Goal: Information Seeking & Learning: Check status

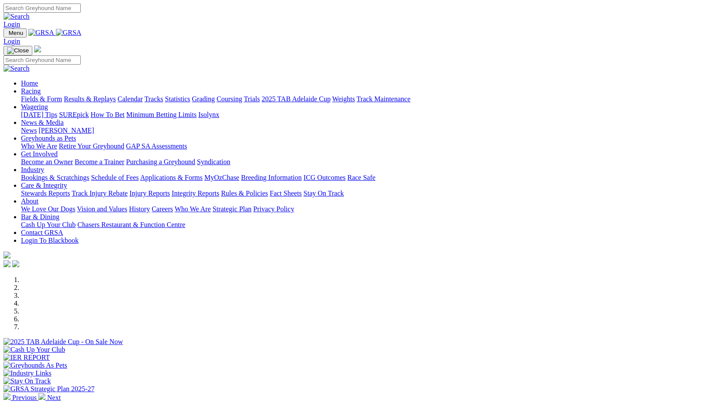
scroll to position [175, 0]
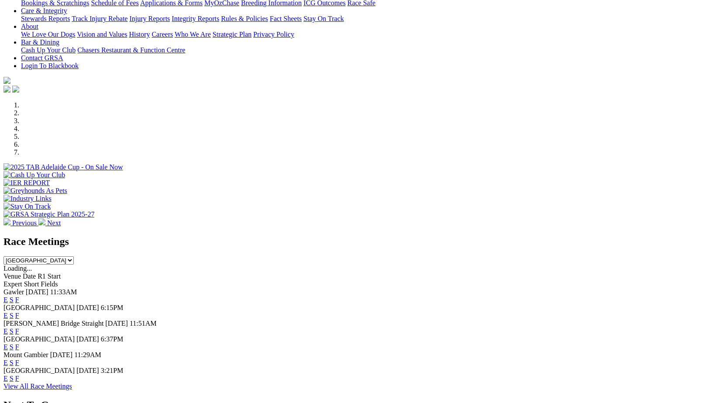
click at [19, 343] on link "F" at bounding box center [17, 346] width 4 height 7
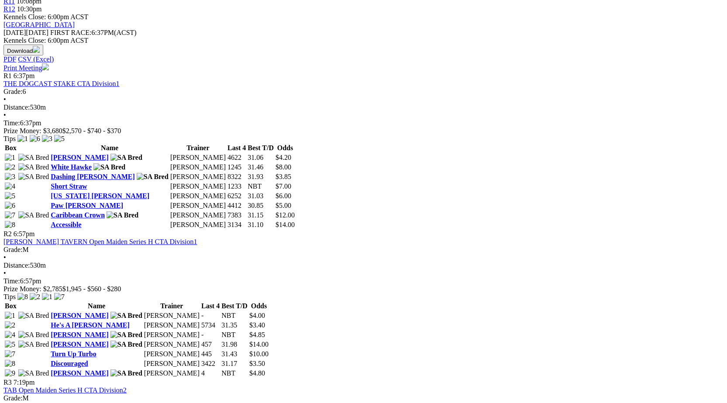
scroll to position [349, 0]
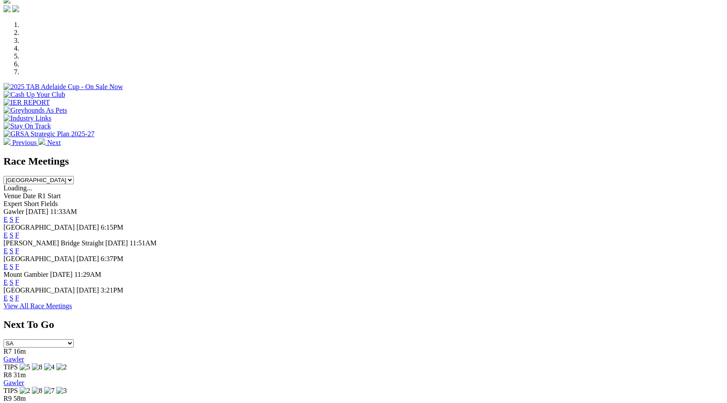
scroll to position [262, 0]
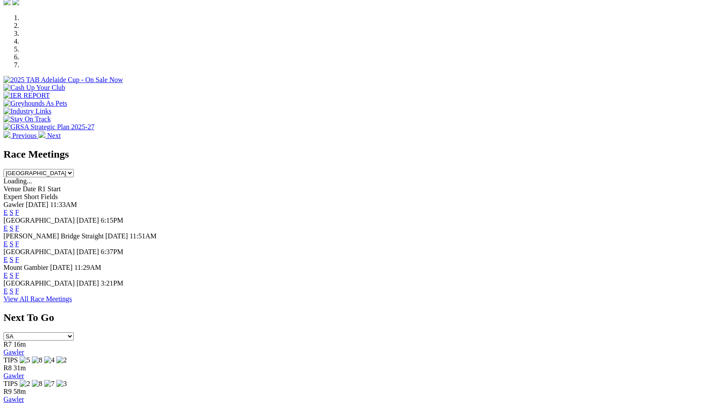
click at [19, 293] on link "F" at bounding box center [17, 290] width 4 height 7
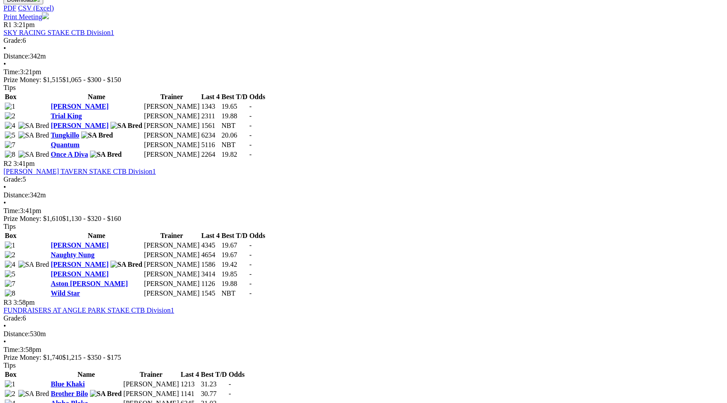
scroll to position [349, 0]
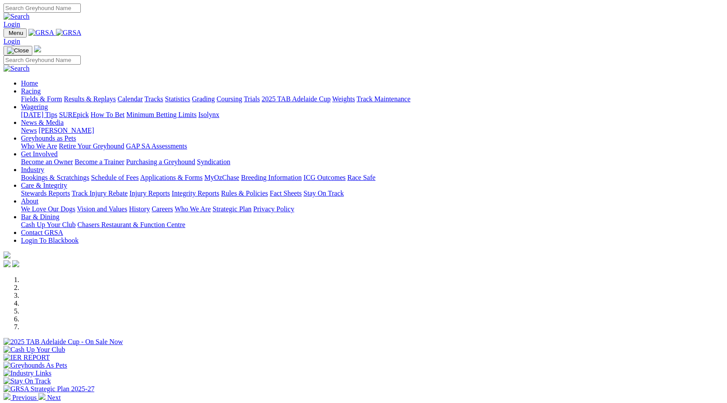
scroll to position [262, 0]
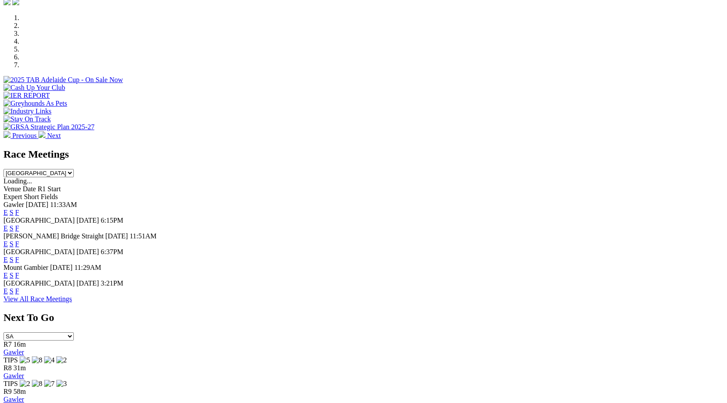
click at [19, 209] on link "F" at bounding box center [17, 212] width 4 height 7
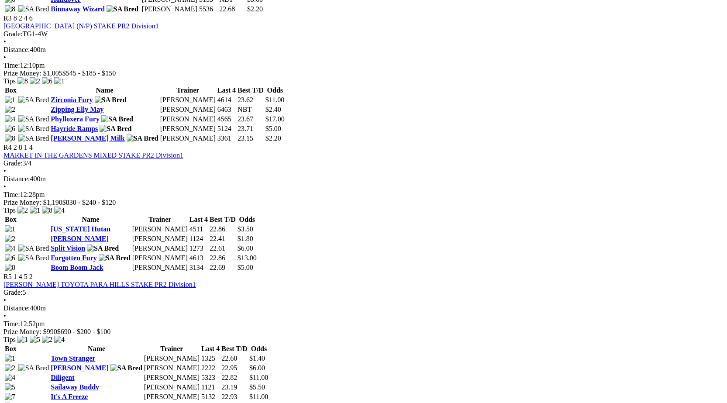
scroll to position [742, 0]
